Goal: Information Seeking & Learning: Learn about a topic

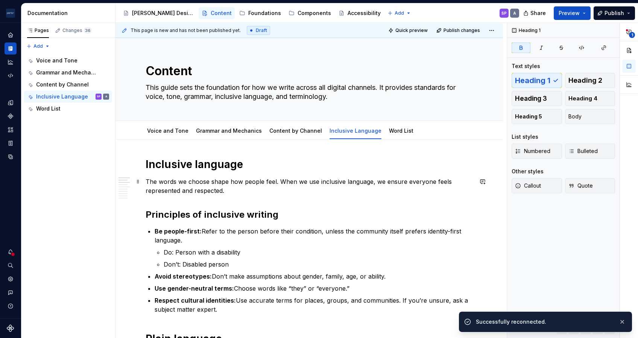
scroll to position [20, 0]
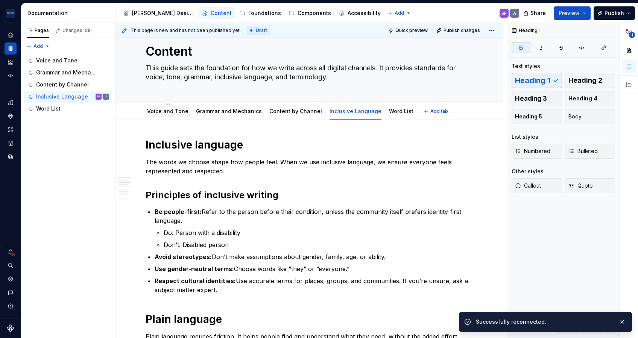
click at [160, 117] on div "Voice and Tone" at bounding box center [167, 111] width 47 height 12
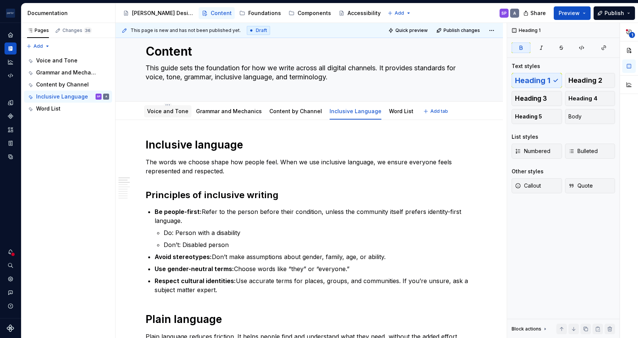
click at [160, 117] on div "Voice and Tone" at bounding box center [167, 111] width 47 height 12
click at [163, 110] on link "Voice and Tone" at bounding box center [167, 111] width 41 height 6
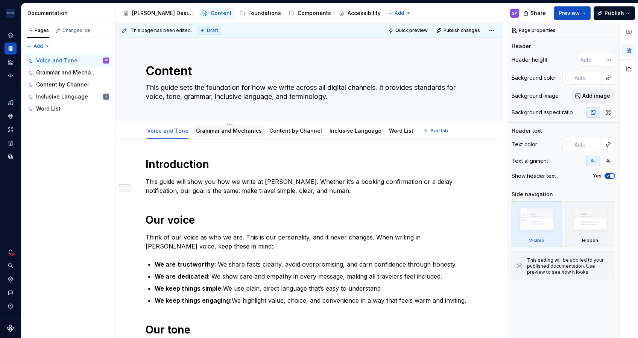
click at [213, 125] on div "Grammar and Mechanics" at bounding box center [229, 131] width 72 height 12
click at [210, 132] on link "Grammar and Mechanics" at bounding box center [229, 131] width 66 height 6
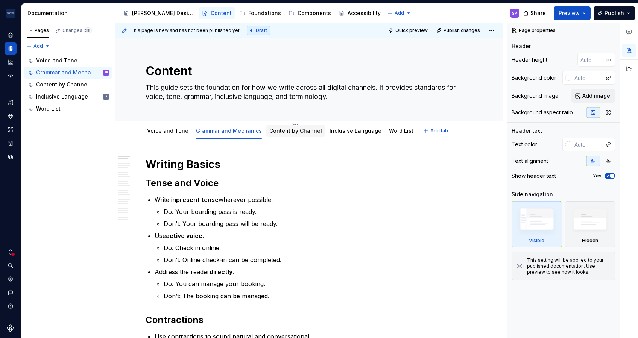
click at [282, 131] on link "Content by Channel" at bounding box center [296, 131] width 53 height 6
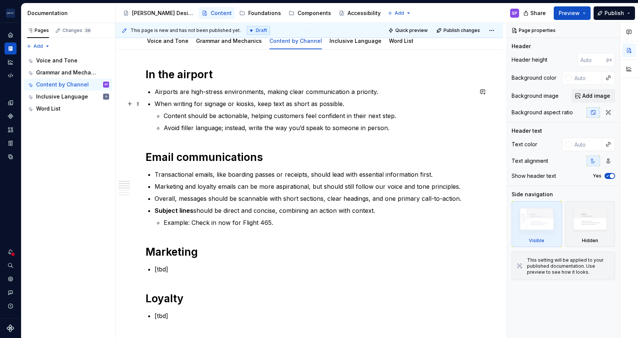
scroll to position [29, 0]
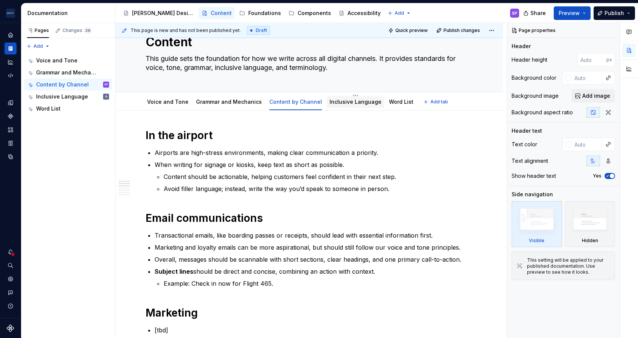
drag, startPoint x: 355, startPoint y: 100, endPoint x: 345, endPoint y: 98, distance: 10.0
drag, startPoint x: 345, startPoint y: 98, endPoint x: 308, endPoint y: 84, distance: 40.0
click at [308, 84] on div "Content This guide sets the foundation for how we write across all digital chan…" at bounding box center [309, 50] width 327 height 83
drag, startPoint x: 308, startPoint y: 84, endPoint x: 387, endPoint y: 105, distance: 82.2
click at [389, 105] on div "Word List" at bounding box center [401, 101] width 24 height 9
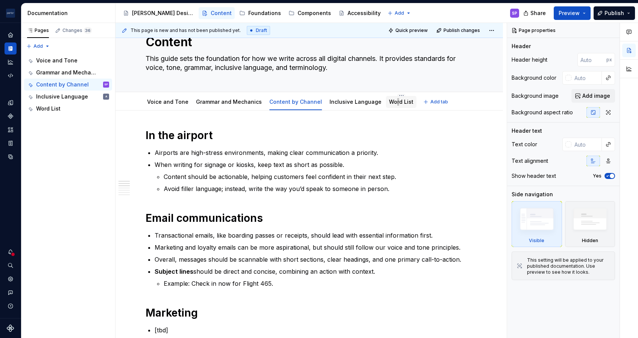
type textarea "*"
